Goal: Task Accomplishment & Management: Manage account settings

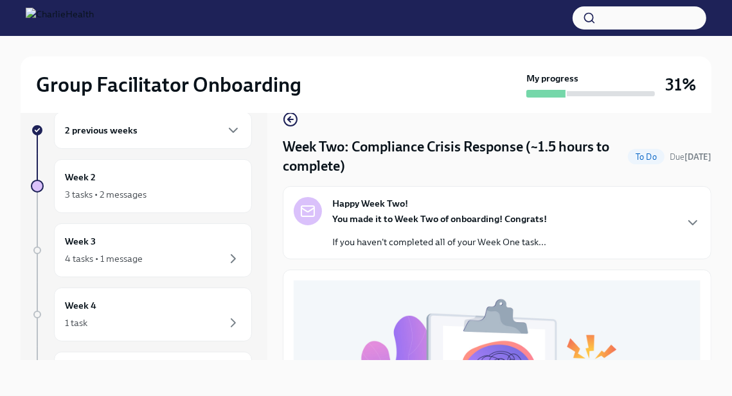
scroll to position [448, 0]
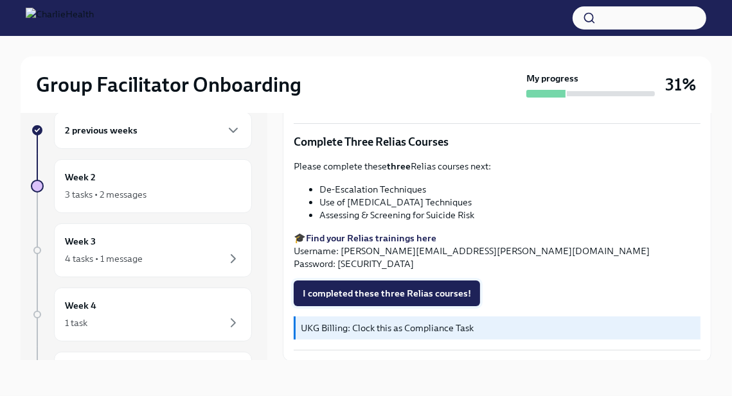
click at [371, 292] on span "I completed these three Relias courses!" at bounding box center [387, 293] width 168 height 13
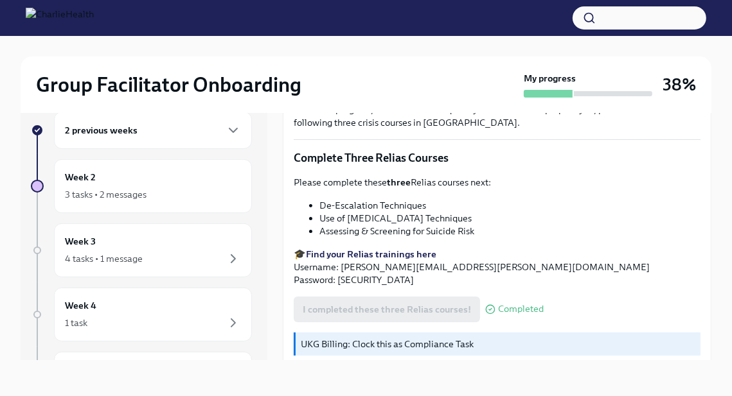
scroll to position [411, 0]
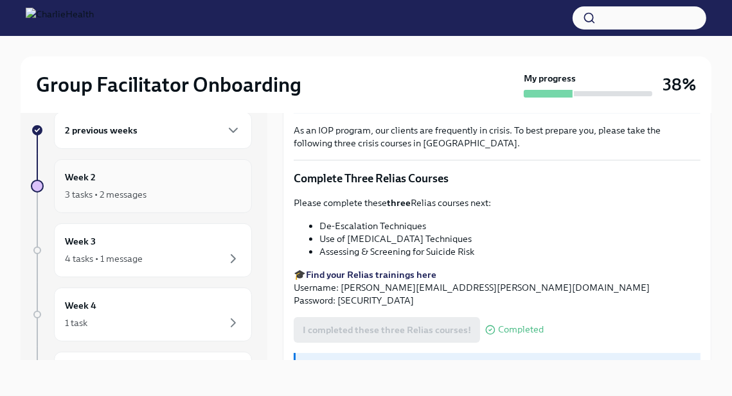
click at [190, 191] on div "3 tasks • 2 messages" at bounding box center [153, 194] width 176 height 15
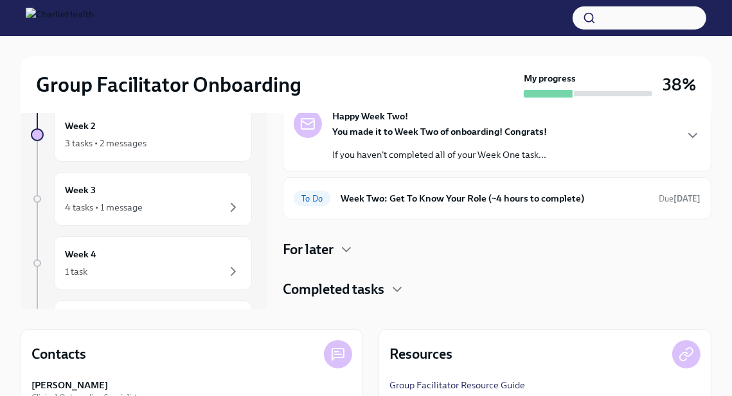
scroll to position [80, 0]
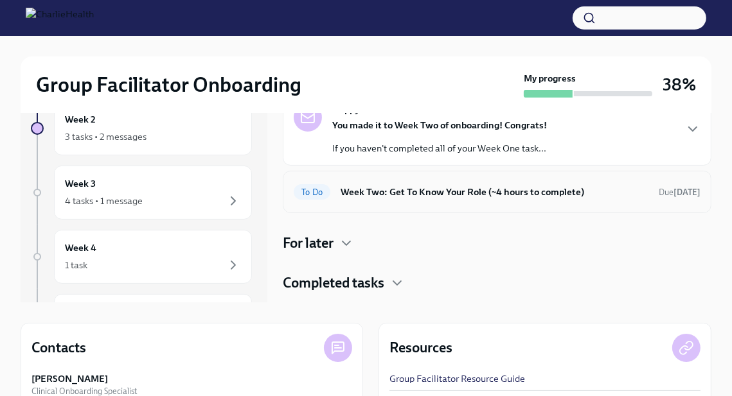
click at [393, 203] on div "To Do Week Two: Get To Know Your Role (~4 hours to complete) Due [DATE]" at bounding box center [497, 192] width 428 height 42
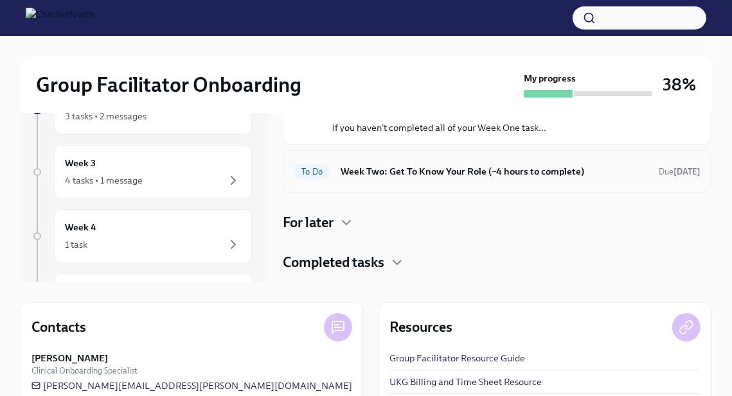
scroll to position [102, 0]
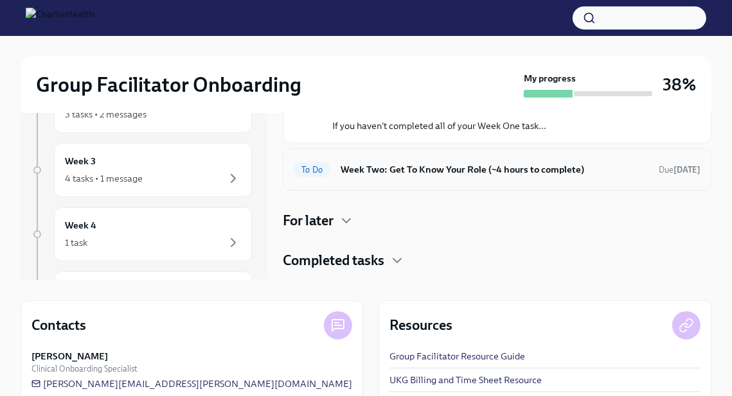
click at [574, 159] on div "To Do Week Two: Get To Know Your Role (~4 hours to complete) Due [DATE]" at bounding box center [497, 169] width 407 height 21
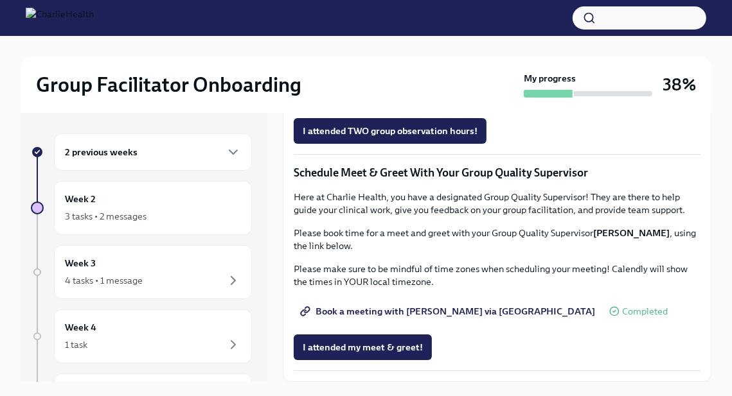
scroll to position [22, 0]
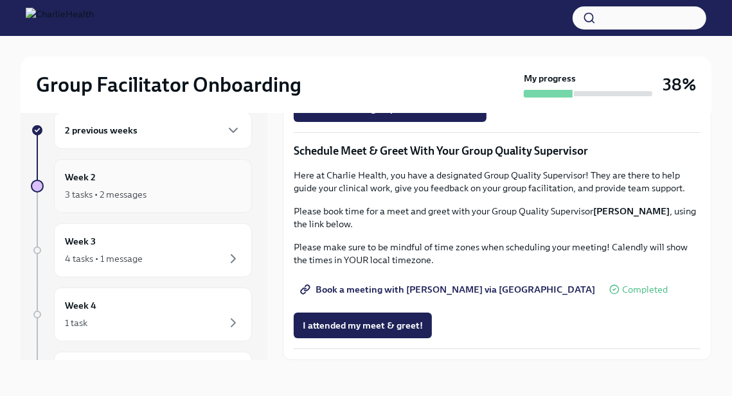
click at [223, 196] on div "3 tasks • 2 messages" at bounding box center [153, 194] width 176 height 15
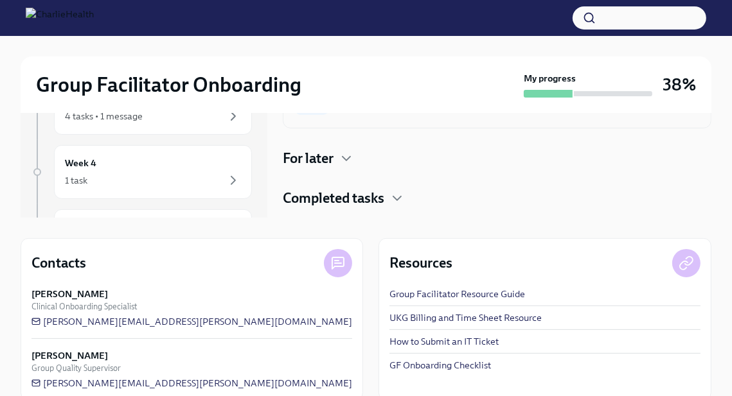
scroll to position [184, 0]
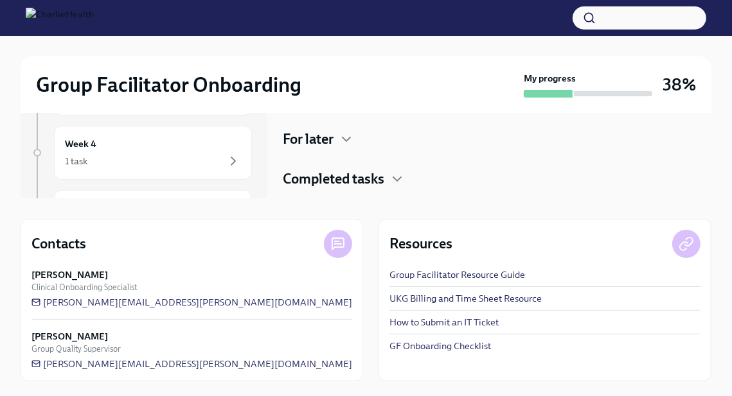
click at [382, 175] on h4 "Completed tasks" at bounding box center [334, 179] width 102 height 19
click at [389, 179] on div "Completed tasks" at bounding box center [497, 179] width 428 height 19
click at [347, 134] on icon "button" at bounding box center [346, 139] width 15 height 15
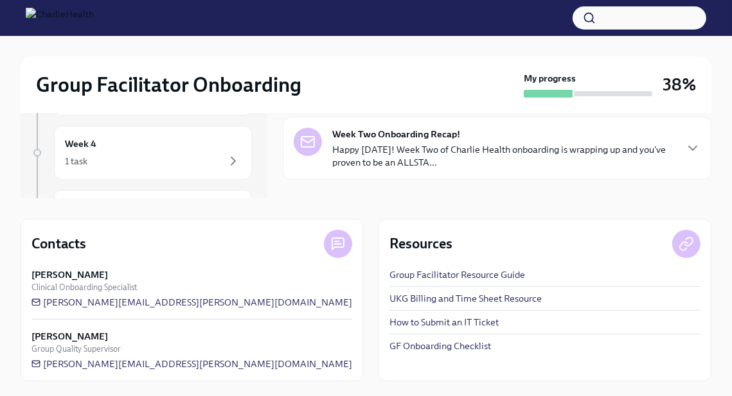
scroll to position [62, 0]
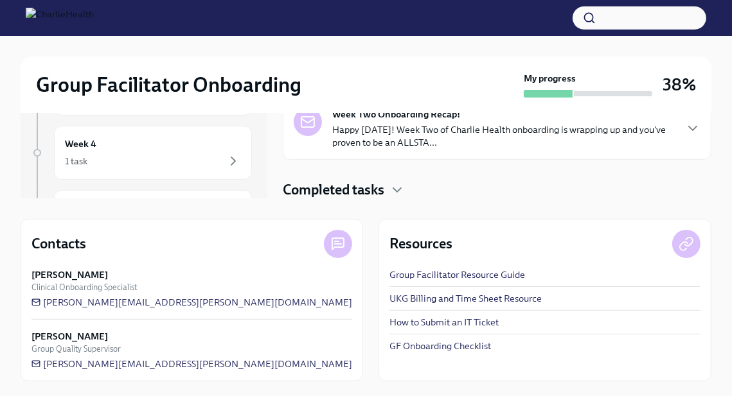
click at [407, 145] on p "Happy [DATE]! Week Two of Charlie Health onboarding is wrapping up and you've p…" at bounding box center [503, 136] width 342 height 26
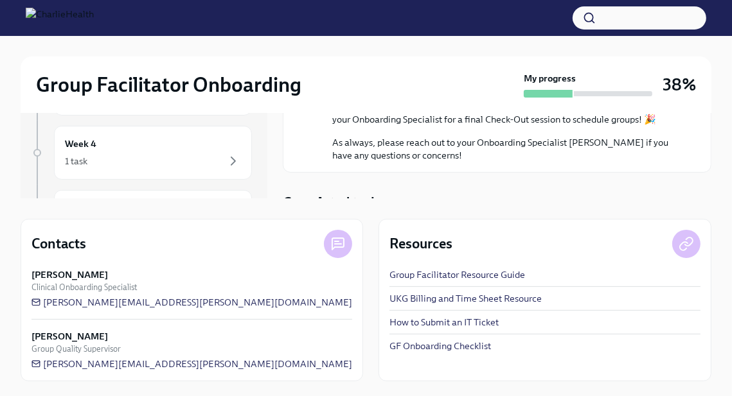
scroll to position [606, 0]
